Goal: Navigation & Orientation: Go to known website

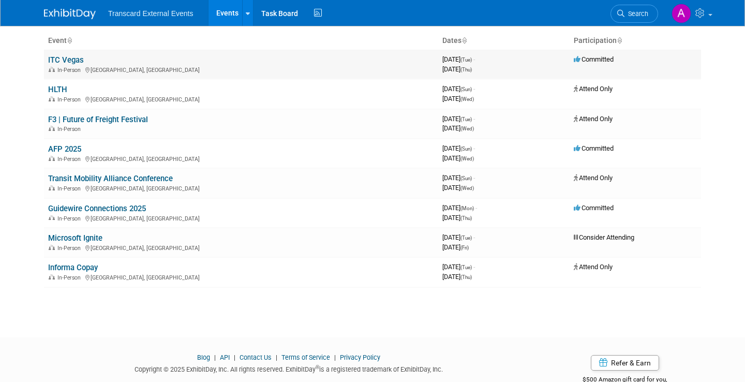
scroll to position [77, 0]
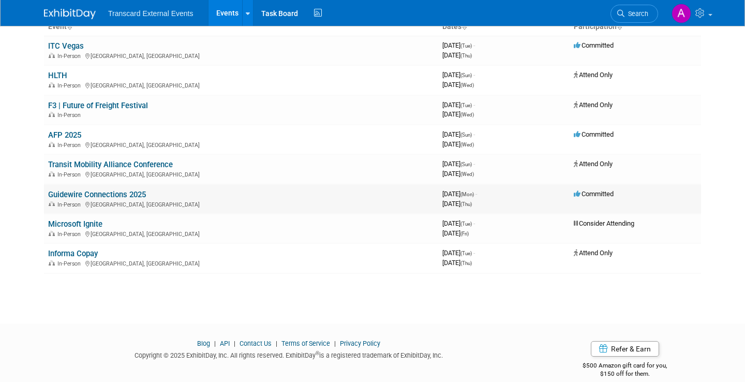
click at [133, 192] on link "Guidewire Connections 2025" at bounding box center [97, 194] width 98 height 9
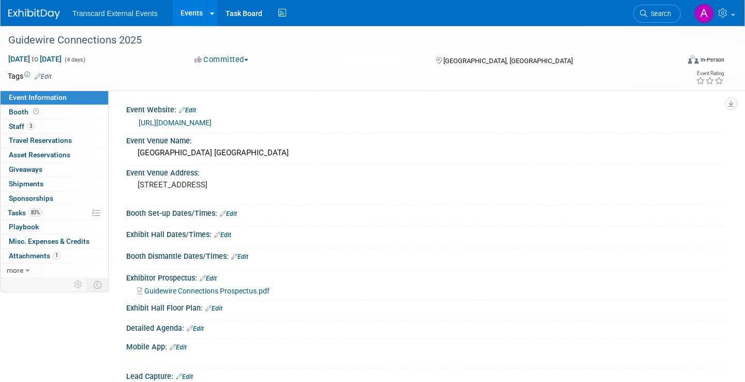
click at [212, 118] on link "https://connections.guidewire.com/event/2cdb2fdd-95ef-4b15-abf6-6b452e4163e1/co…" at bounding box center [175, 122] width 73 height 8
